Goal: Use online tool/utility

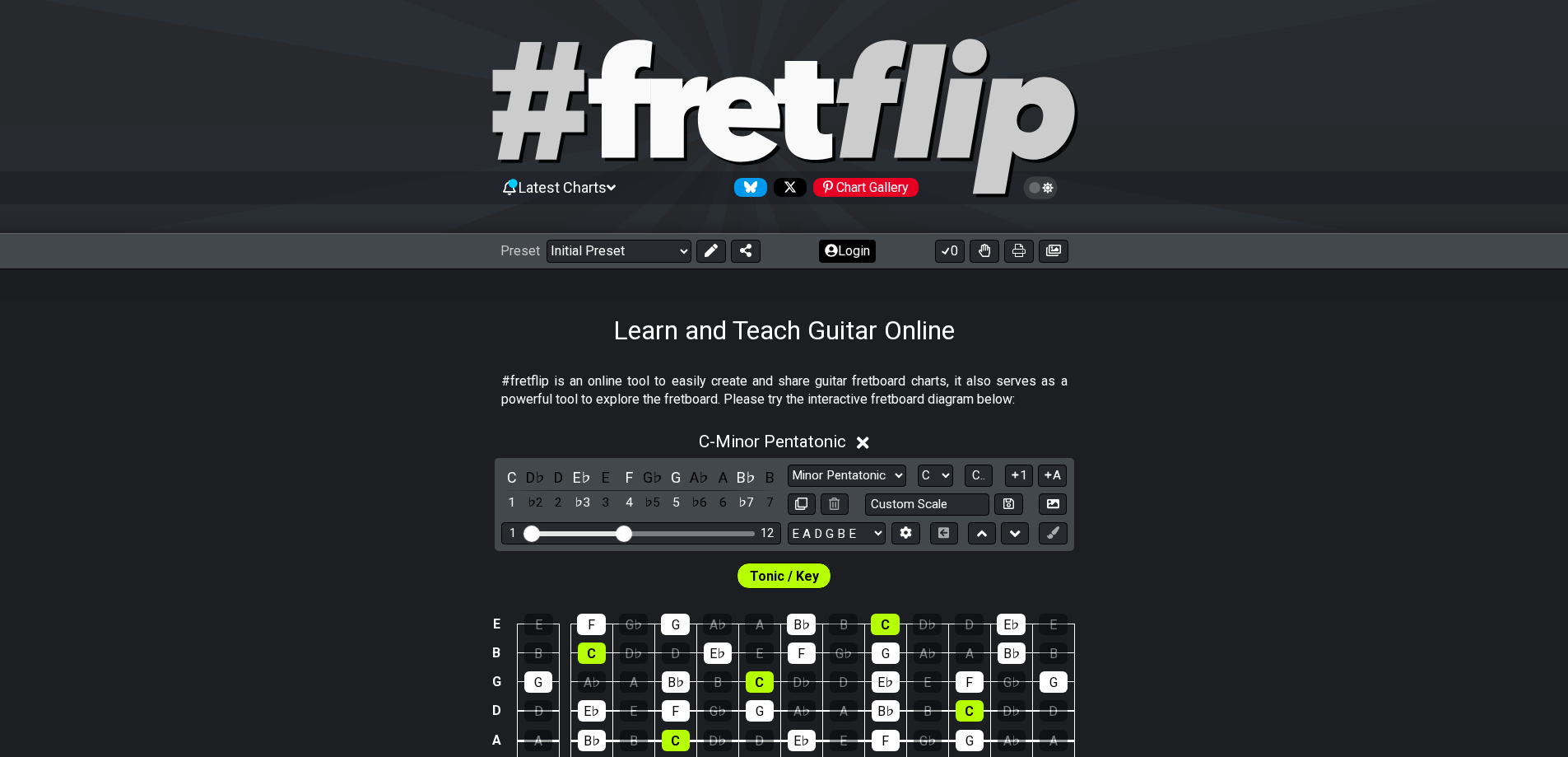
click at [853, 263] on div "Preset Welcome to #fretflip! Initial Preset Custom Preset Minor Pentatonic Majo…" at bounding box center [784, 251] width 1568 height 37
click at [852, 254] on button "Login" at bounding box center [847, 251] width 56 height 23
click at [944, 479] on select "A♭ A A♯ B♭ B C C♯ D♭ D D♯ E♭ E F F♯ G♭ G G♯" at bounding box center [935, 475] width 36 height 23
select select "A"
click at [917, 464] on select "A♭ A A♯ B♭ B C C♯ D♭ D D♯ E♭ E F F♯ G♭ G G♯" at bounding box center [935, 475] width 36 height 23
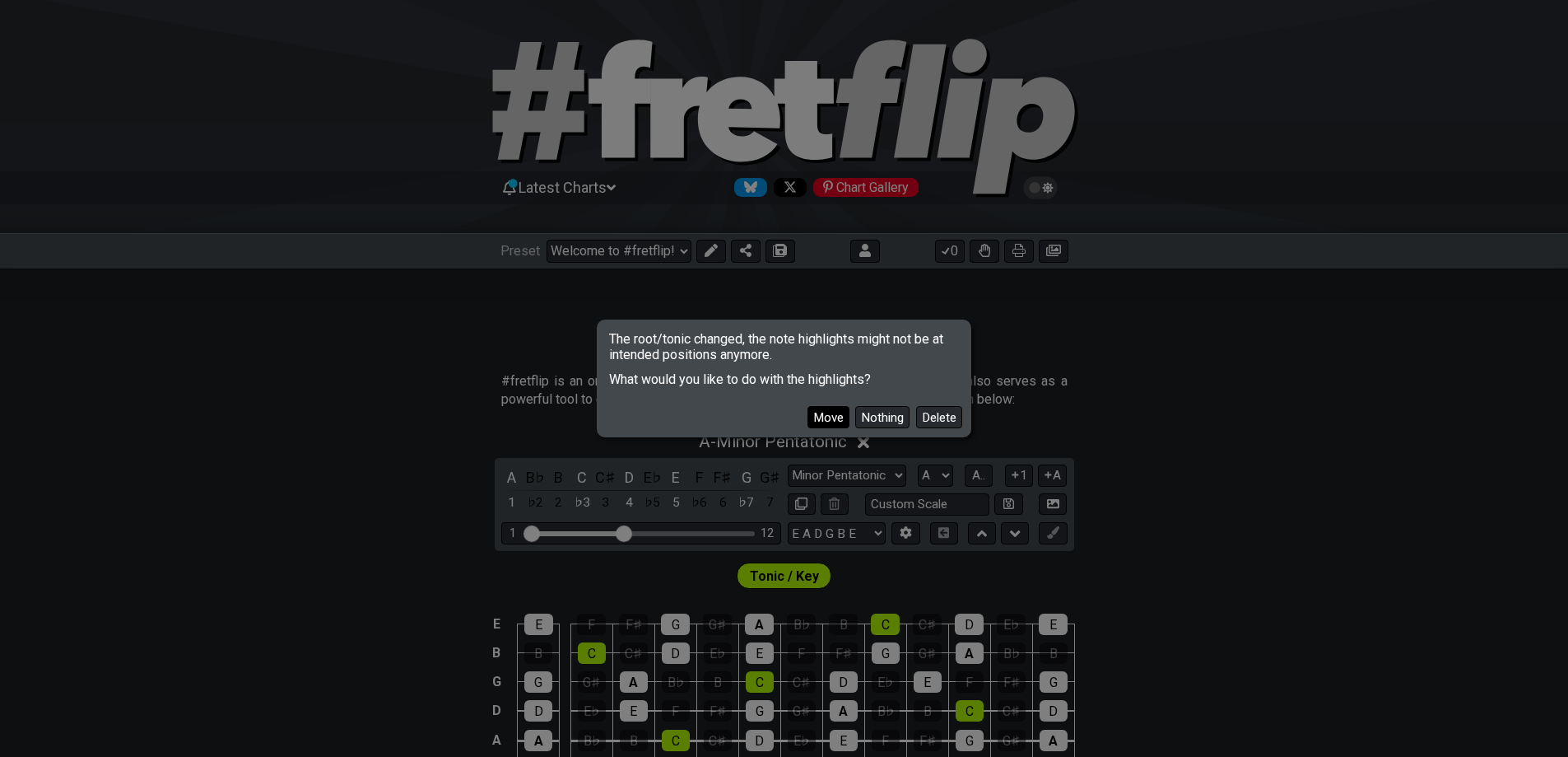
click at [817, 422] on button "Move" at bounding box center [828, 417] width 42 height 23
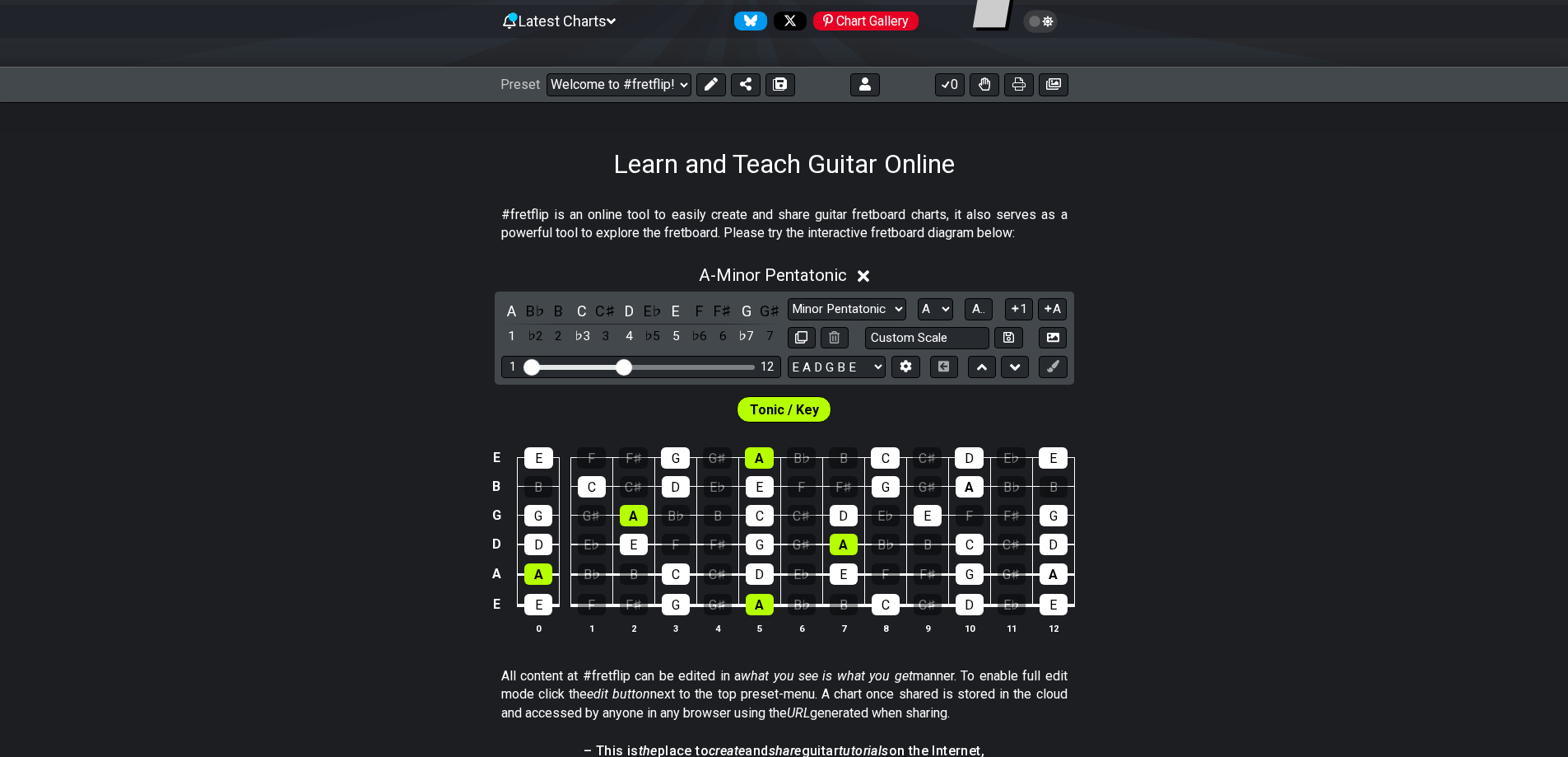
scroll to position [274, 0]
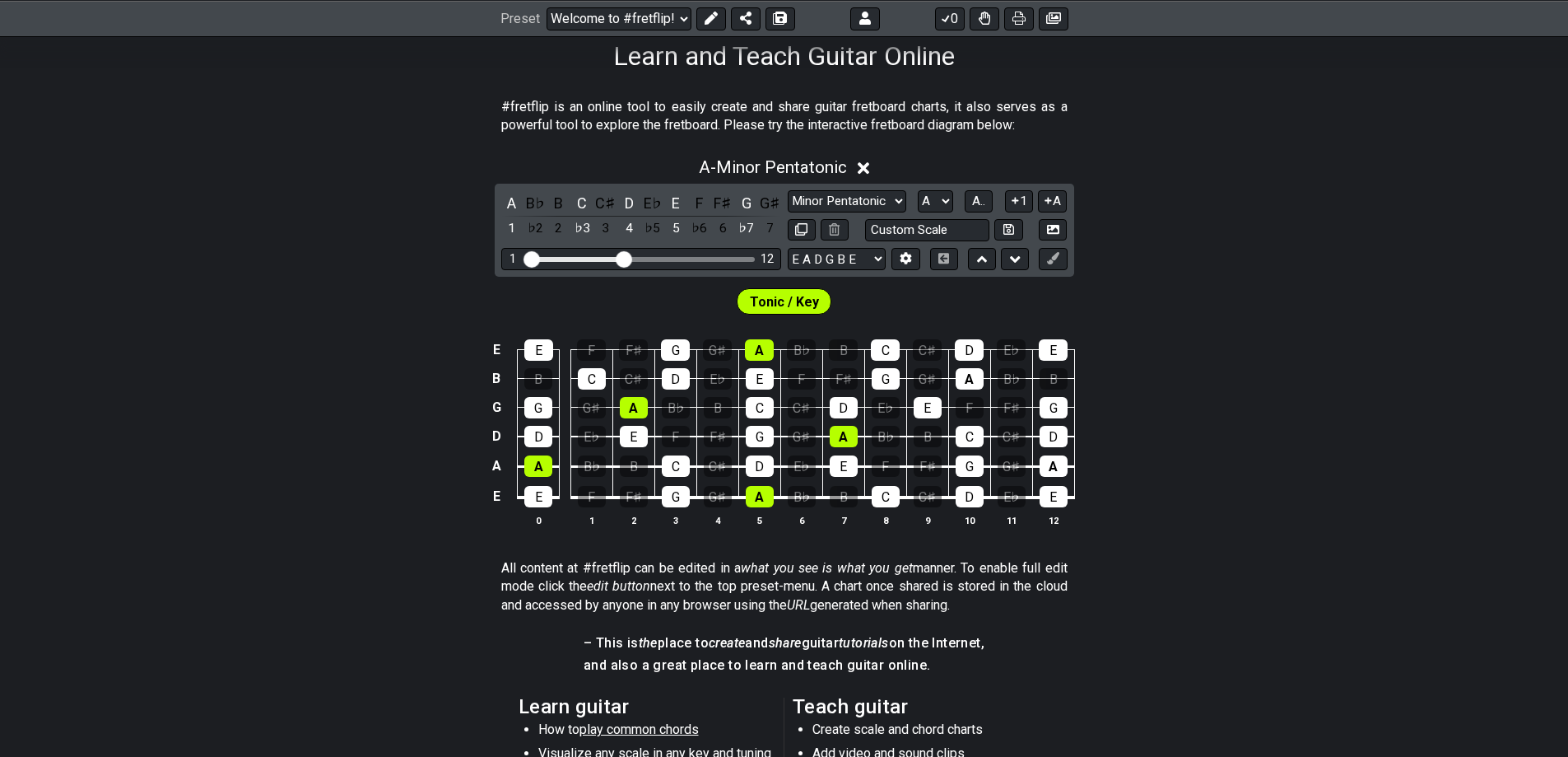
click at [786, 302] on span "Tonic / Key" at bounding box center [785, 301] width 69 height 23
click at [712, 21] on icon at bounding box center [711, 18] width 13 height 13
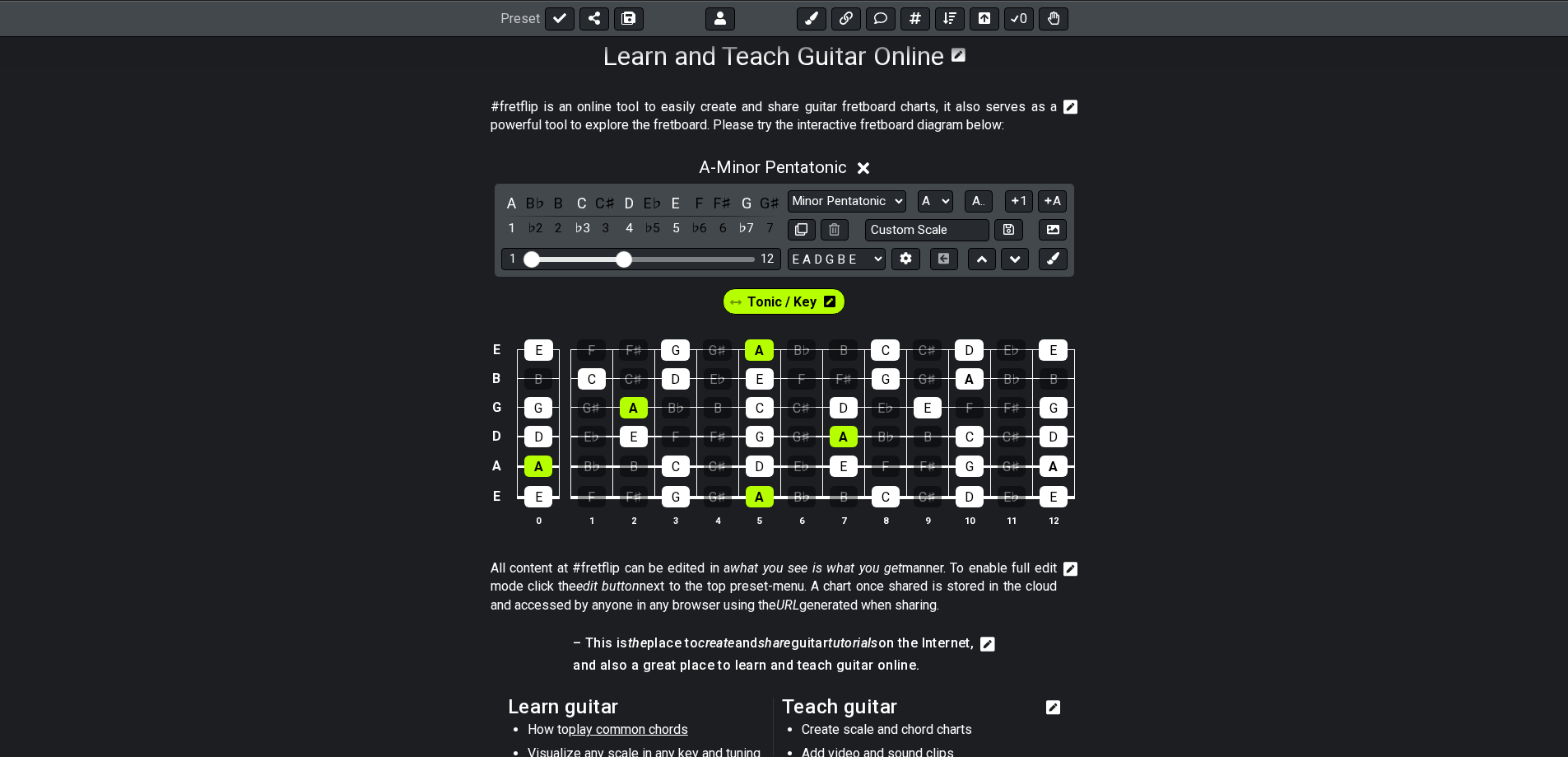
click at [779, 316] on div "Tonic / Key" at bounding box center [784, 301] width 131 height 33
click at [779, 303] on span "Tonic / Key" at bounding box center [782, 301] width 69 height 23
click at [1053, 460] on div "A" at bounding box center [1053, 466] width 28 height 22
click at [975, 379] on div "A" at bounding box center [970, 378] width 28 height 22
click at [790, 301] on span "Tonic / Key" at bounding box center [781, 301] width 65 height 23
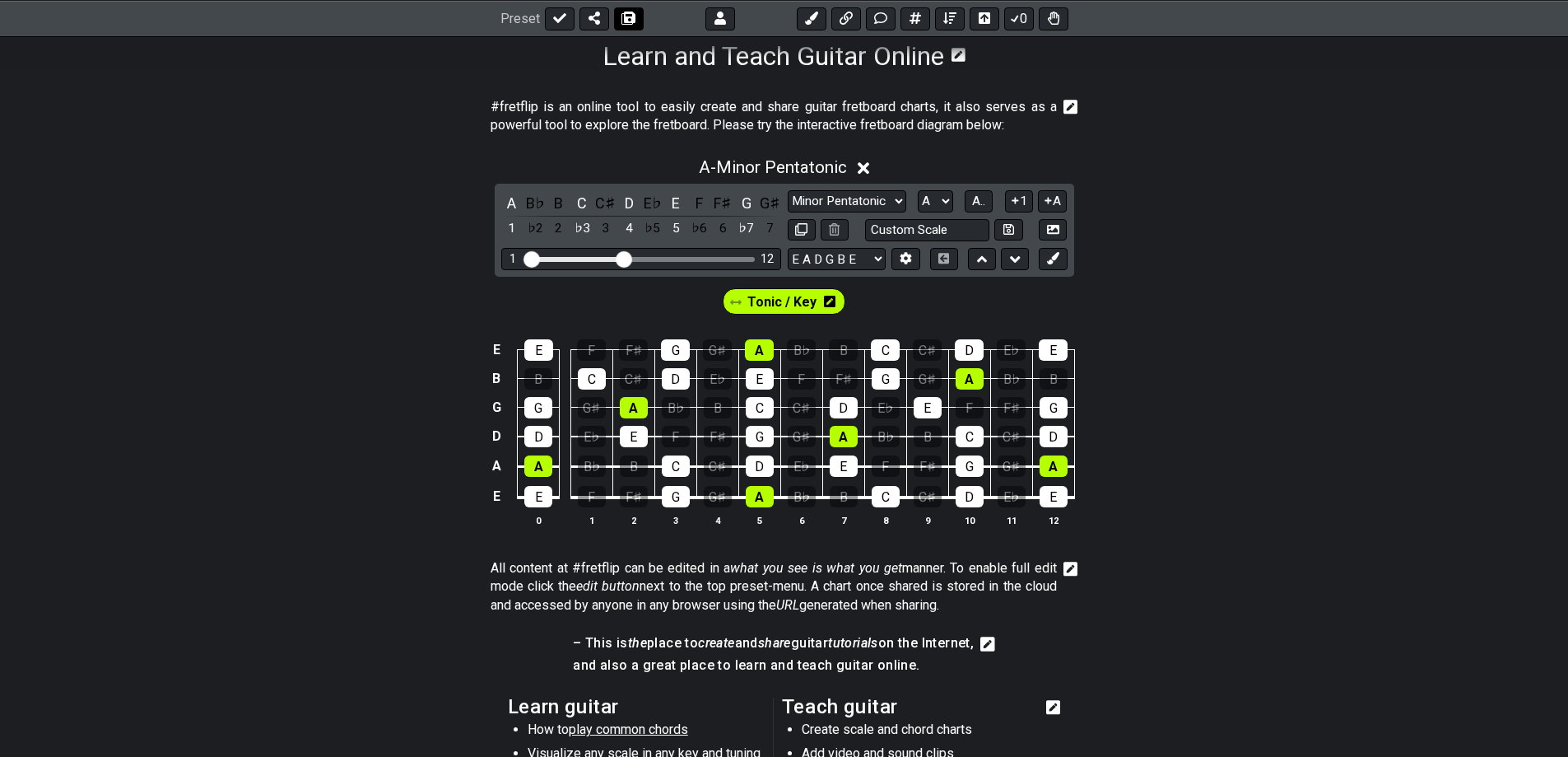
click at [621, 20] on span at bounding box center [629, 18] width 17 height 13
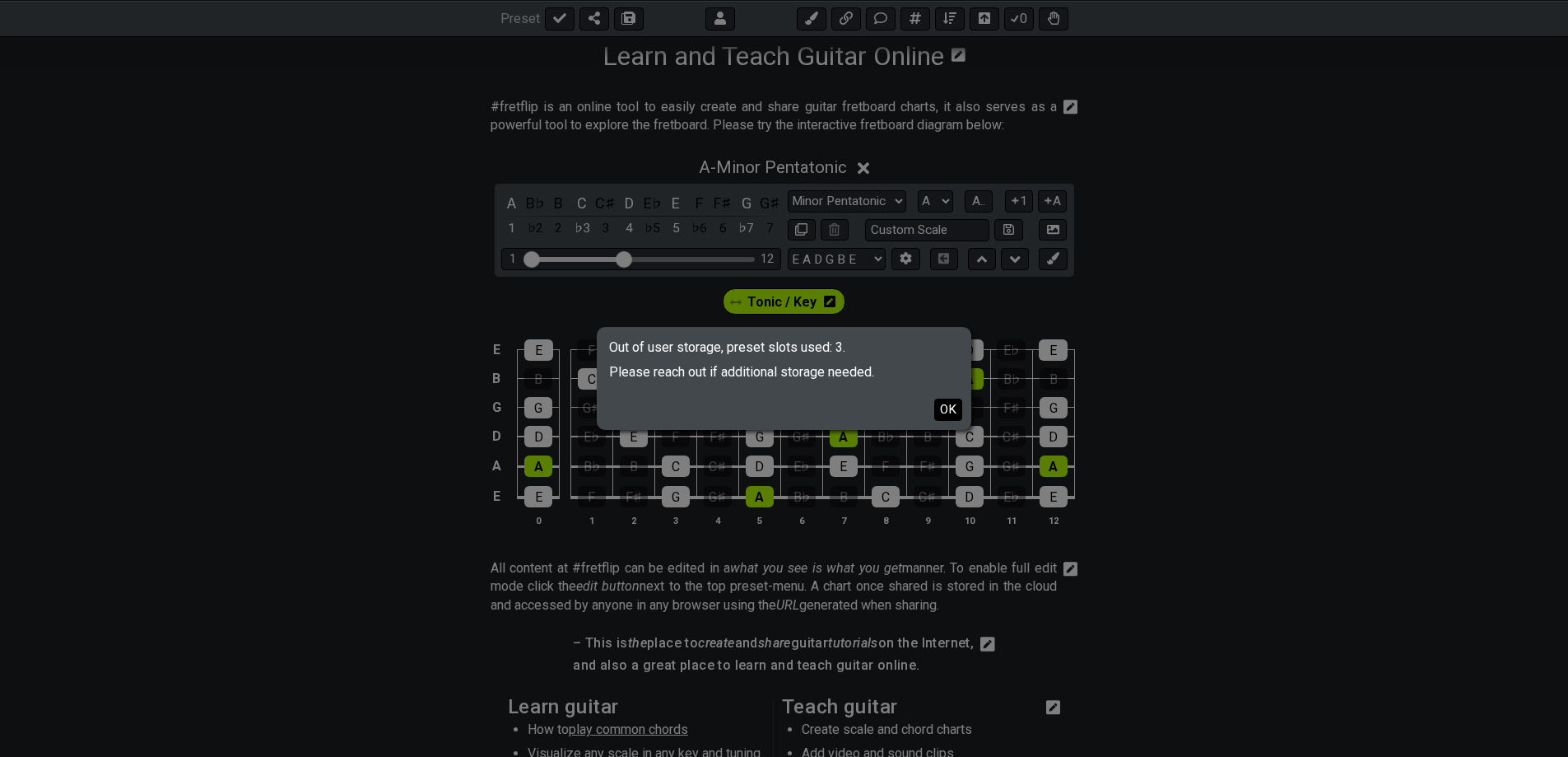
click at [937, 409] on button "OK" at bounding box center [948, 409] width 28 height 23
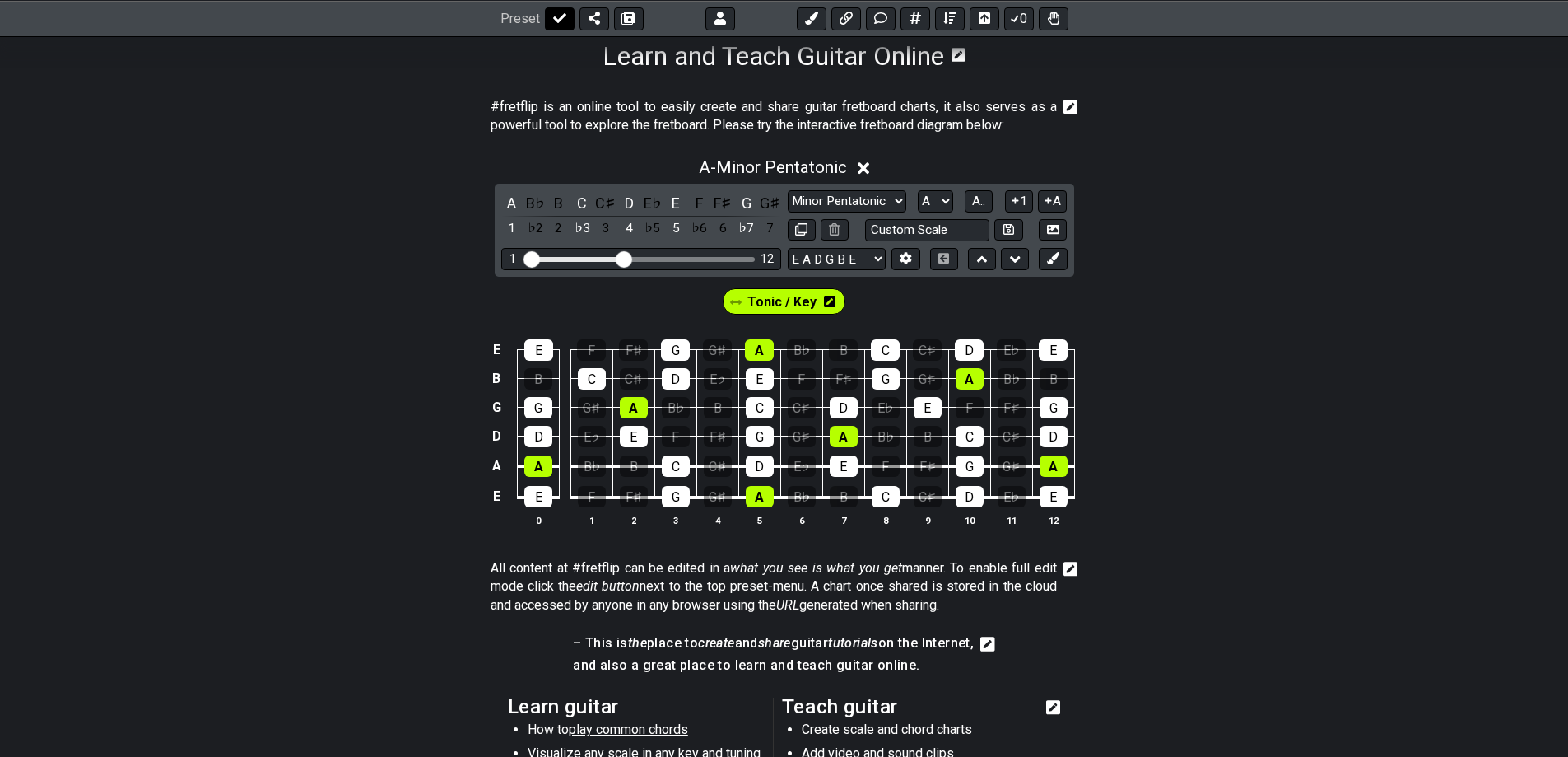
click at [562, 16] on icon at bounding box center [560, 18] width 13 height 10
